Goal: Leave review/rating: Share an evaluation or opinion about a product, service, or content

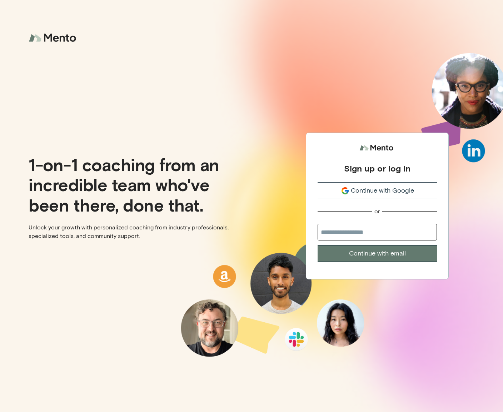
click at [357, 182] on button "Continue with Google" at bounding box center [376, 190] width 119 height 17
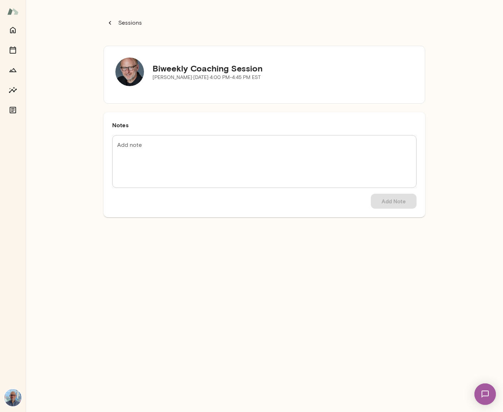
click at [126, 19] on p "Sessions" at bounding box center [129, 23] width 25 height 9
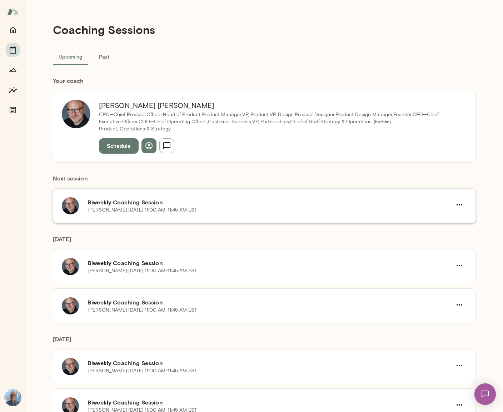
click at [241, 208] on div "Nick Gould · Thu, Oct 2 · 11:00 AM-11:45 AM EST" at bounding box center [269, 209] width 364 height 7
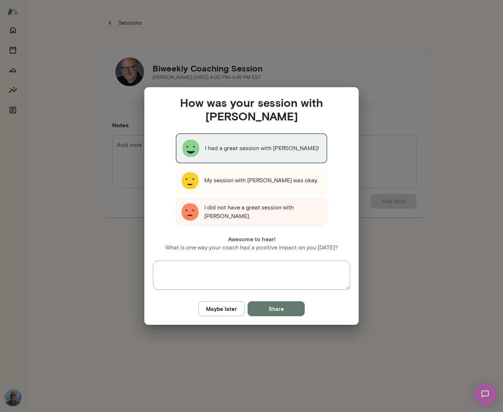
click at [243, 153] on div "I had a great session with Nick!" at bounding box center [251, 148] width 151 height 30
click at [295, 312] on button "Share" at bounding box center [275, 308] width 57 height 15
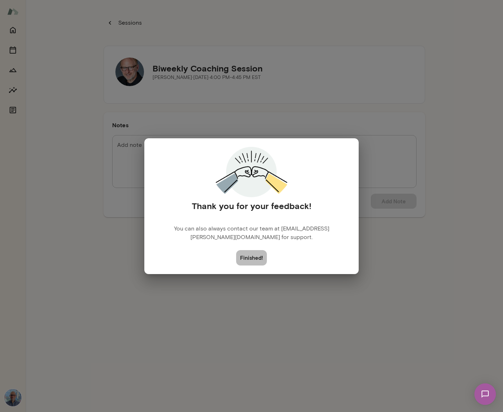
click at [247, 253] on button "Finished!" at bounding box center [251, 257] width 31 height 15
